Goal: Task Accomplishment & Management: Complete application form

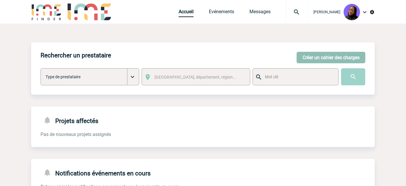
click at [327, 54] on button "Créer un cahier des charges" at bounding box center [331, 57] width 69 height 11
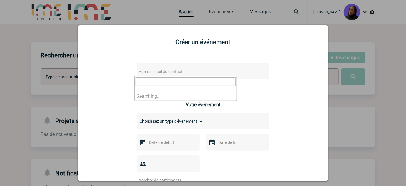
click at [165, 72] on span "Adresse mail du contact" at bounding box center [161, 71] width 44 height 5
type input "[EMAIL_ADDRESS][DOMAIN_NAME]"
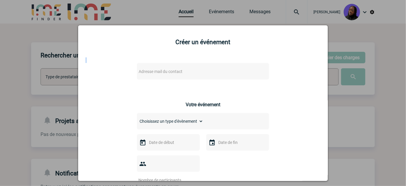
click at [183, 73] on span "Adresse mail du contact" at bounding box center [187, 71] width 103 height 8
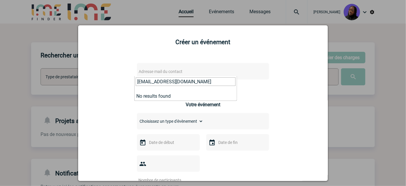
type input "[EMAIL_ADDRESS][DOMAIN_NAME]"
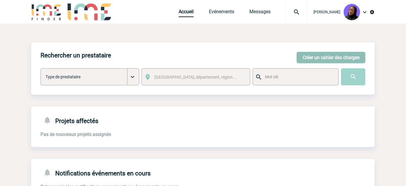
click at [329, 58] on button "Créer un cahier des charges" at bounding box center [331, 57] width 69 height 11
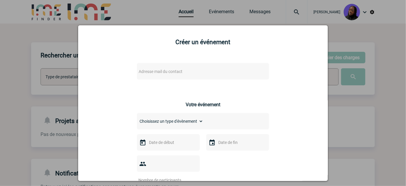
click at [176, 66] on div "Adresse mail du contact" at bounding box center [203, 71] width 132 height 16
click at [177, 71] on span "Adresse mail du contact" at bounding box center [161, 71] width 44 height 5
type input "[EMAIL_ADDRESS][DOMAIN_NAME]"
